Goal: Obtain resource: Download file/media

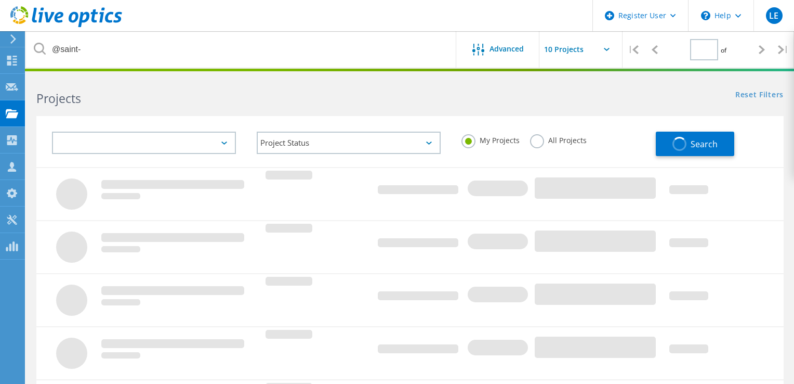
type input "1"
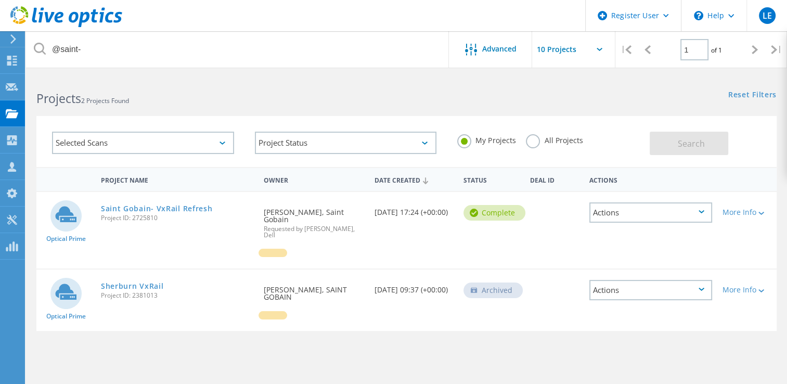
click at [530, 141] on label "All Projects" at bounding box center [554, 139] width 57 height 10
click at [0, 0] on input "All Projects" at bounding box center [0, 0] width 0 height 0
click at [665, 143] on button "Search" at bounding box center [688, 143] width 78 height 23
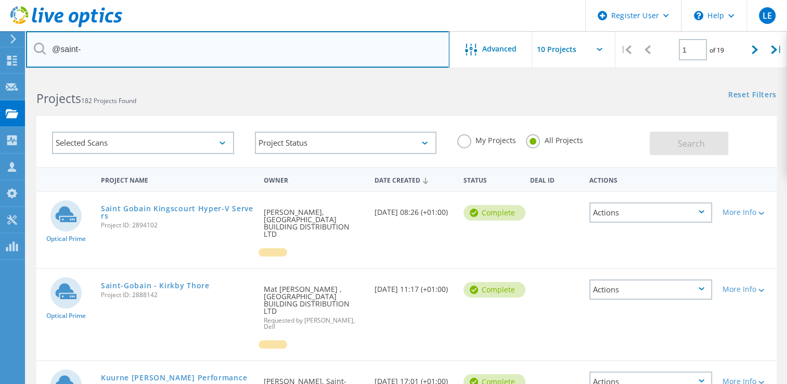
click at [93, 45] on input "@saint-" at bounding box center [237, 49] width 423 height 36
type input "@"
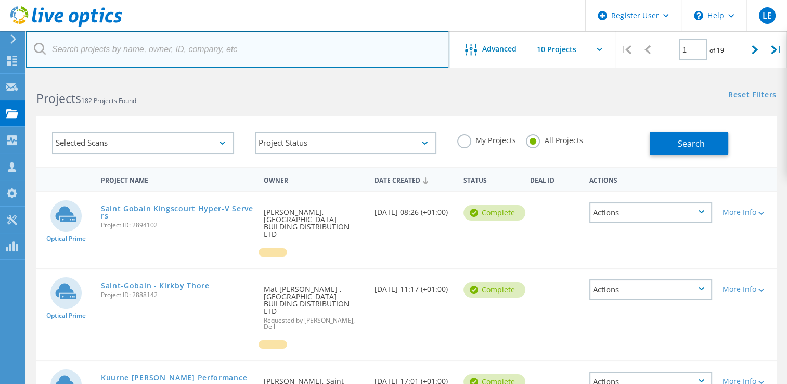
paste input "talveen.nagi@paragonbank.co.uk"
click at [96, 49] on input "talveen.nagi@paragonbank.co.uk" at bounding box center [237, 49] width 423 height 36
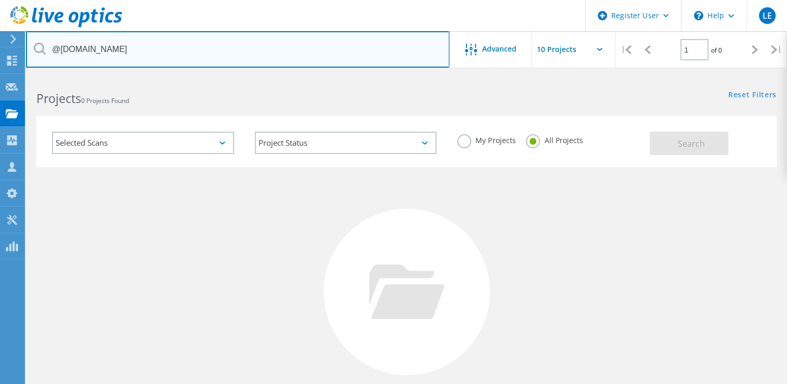
click at [152, 52] on input "@paragonbank.co.uk" at bounding box center [237, 49] width 423 height 36
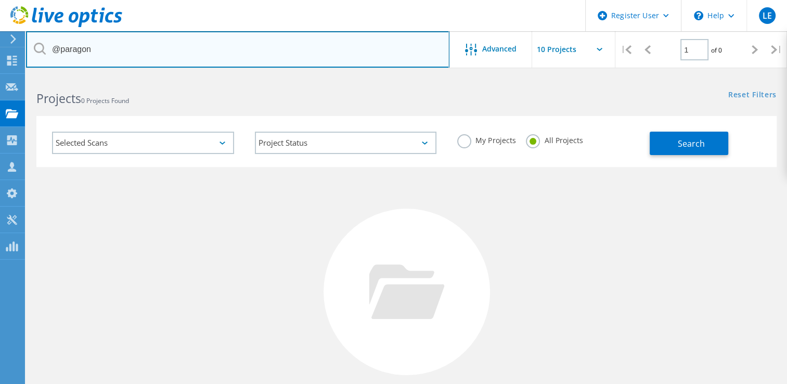
type input "@paragon"
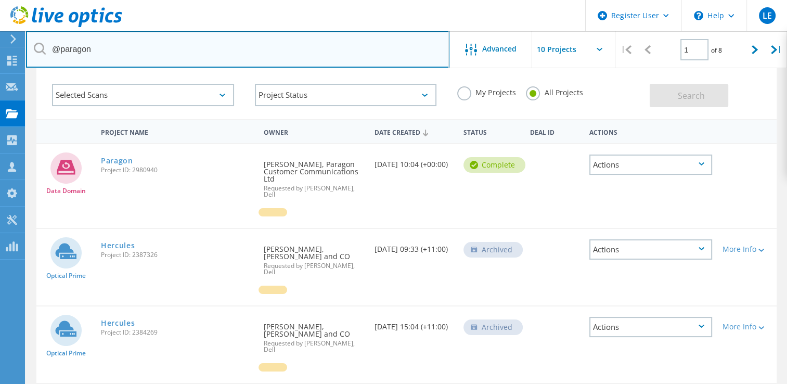
scroll to position [31, 0]
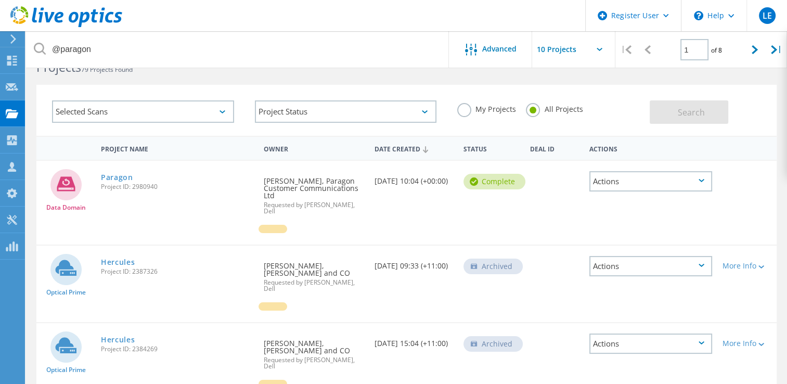
click at [8, 37] on div at bounding box center [12, 38] width 16 height 9
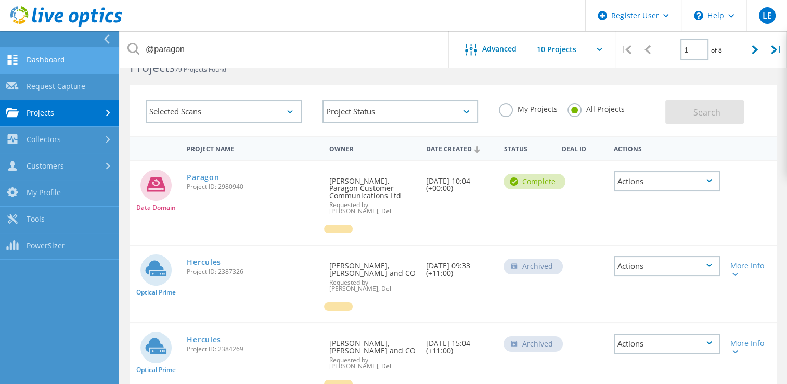
click at [42, 59] on link "Dashboard" at bounding box center [59, 60] width 119 height 27
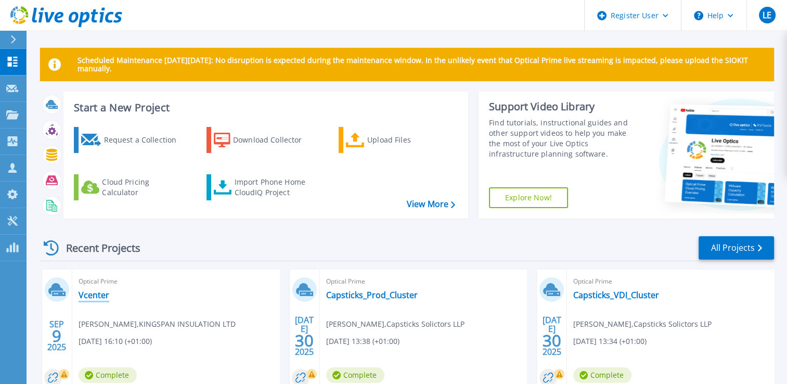
click at [92, 296] on link "Vcenter" at bounding box center [93, 295] width 31 height 10
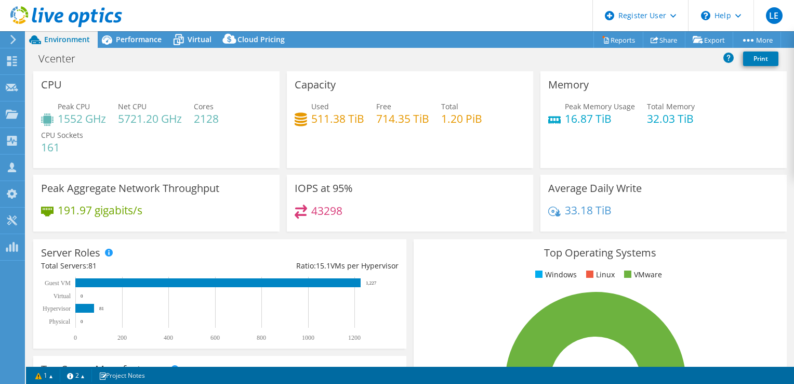
select select "EULondon"
select select "GBP"
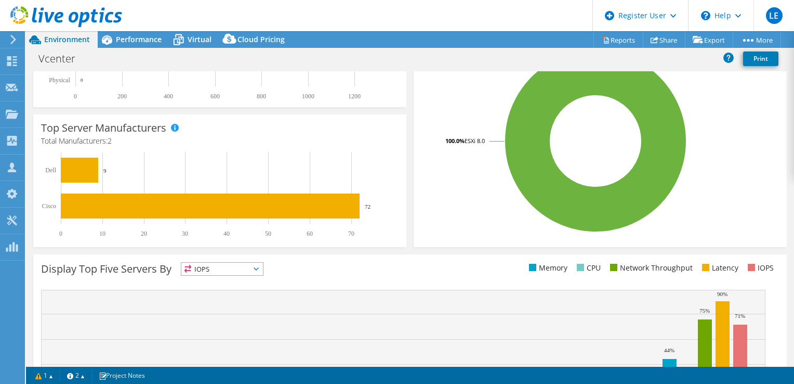
scroll to position [207, 0]
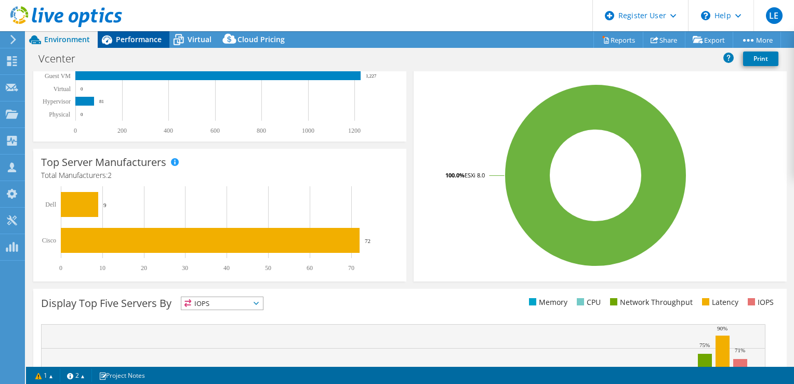
click at [130, 44] on span "Performance" at bounding box center [139, 39] width 46 height 10
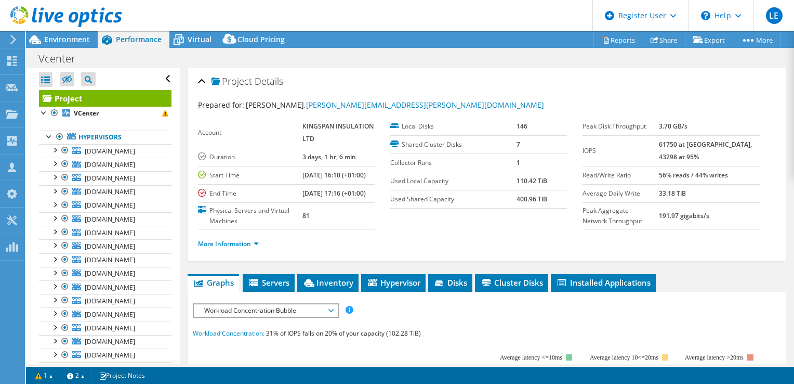
scroll to position [0, 0]
click at [47, 112] on div at bounding box center [44, 112] width 10 height 10
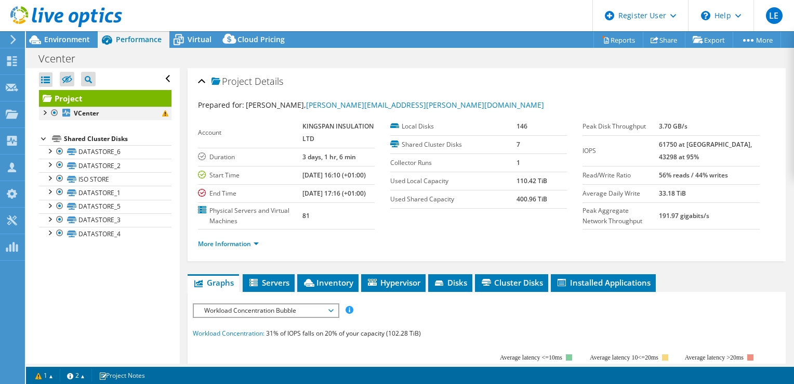
click at [47, 112] on div at bounding box center [44, 112] width 10 height 10
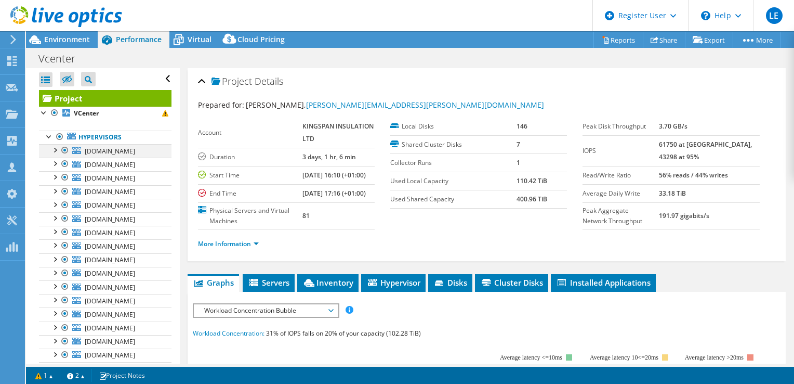
click at [55, 148] on div at bounding box center [54, 149] width 10 height 10
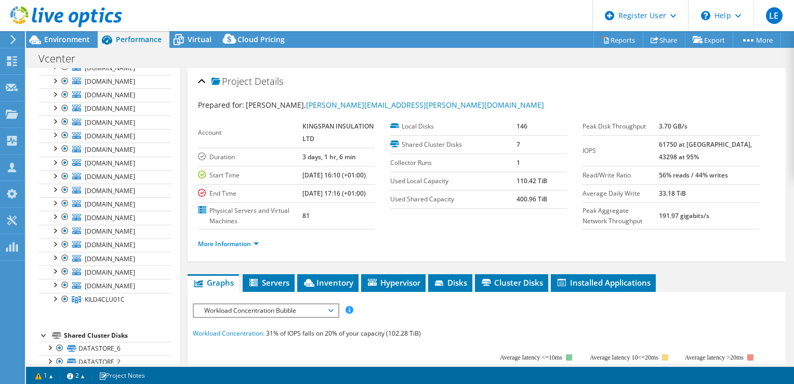
scroll to position [684, 0]
click at [54, 291] on div at bounding box center [54, 296] width 10 height 10
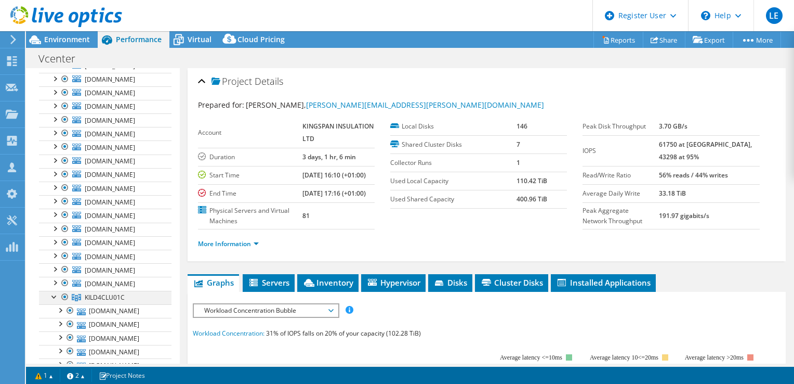
click at [54, 291] on div at bounding box center [54, 296] width 10 height 10
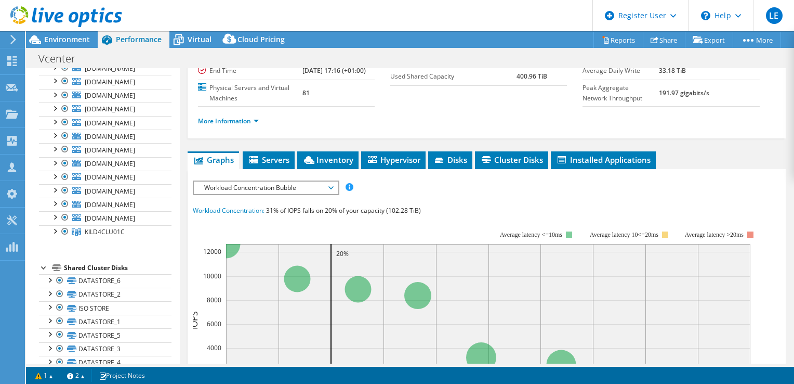
scroll to position [0, 0]
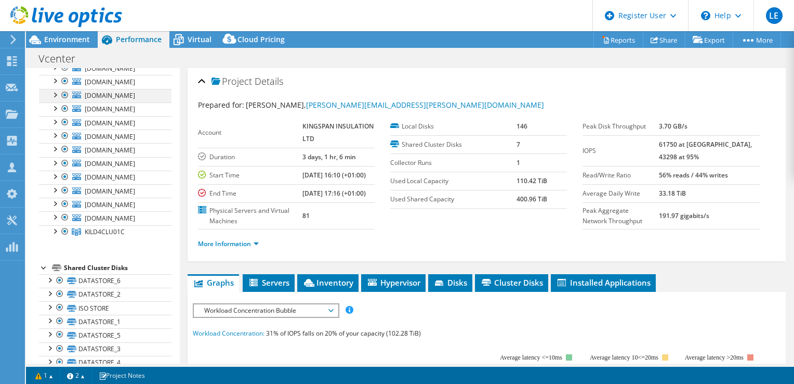
click at [55, 89] on div at bounding box center [54, 94] width 10 height 10
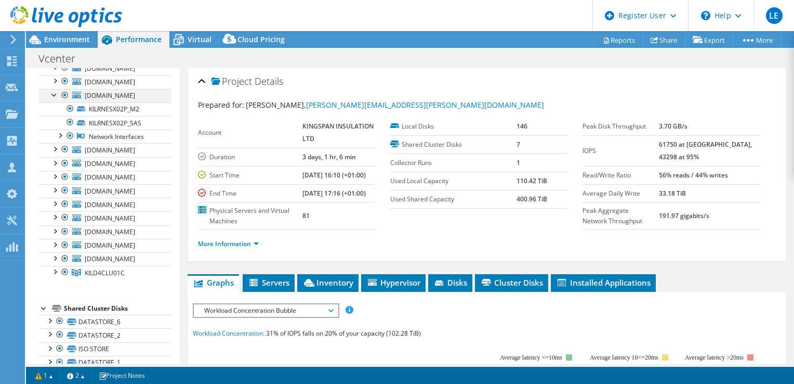
click at [54, 91] on div at bounding box center [54, 94] width 10 height 10
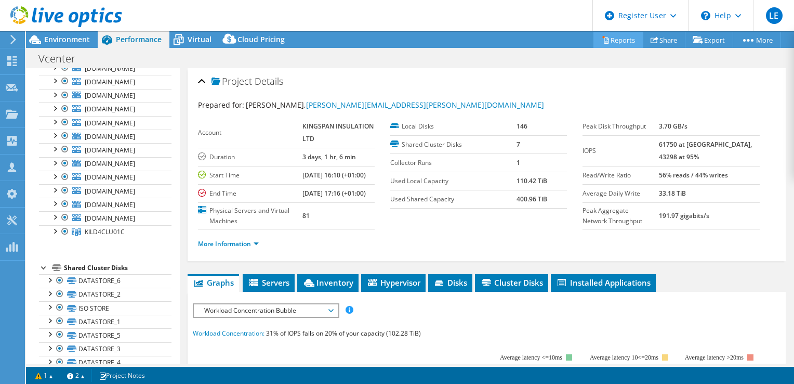
click at [619, 45] on link "Reports" at bounding box center [619, 40] width 50 height 16
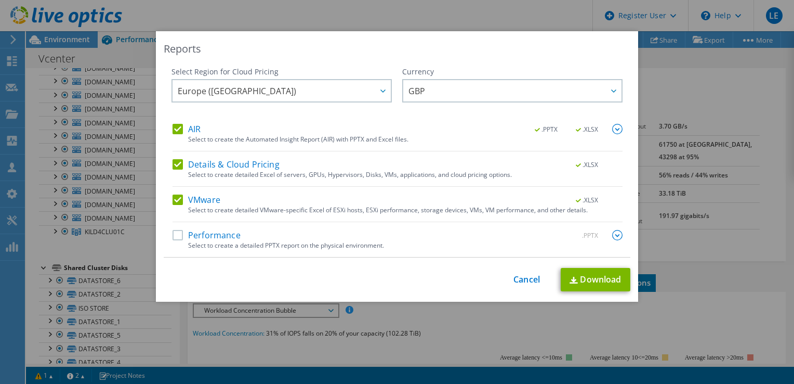
click at [173, 161] on label "Details & Cloud Pricing" at bounding box center [226, 164] width 107 height 10
click at [0, 0] on input "Details & Cloud Pricing" at bounding box center [0, 0] width 0 height 0
click at [582, 280] on link "Download" at bounding box center [596, 279] width 70 height 23
click at [100, 57] on div "Reports Select Region for Cloud Pricing Asia Pacific (Hong Kong) Asia Pacific (…" at bounding box center [397, 191] width 794 height 321
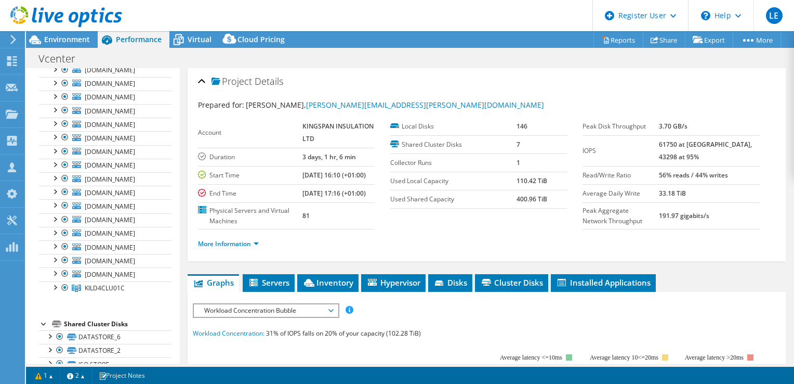
scroll to position [692, 0]
click at [54, 284] on div at bounding box center [54, 288] width 10 height 10
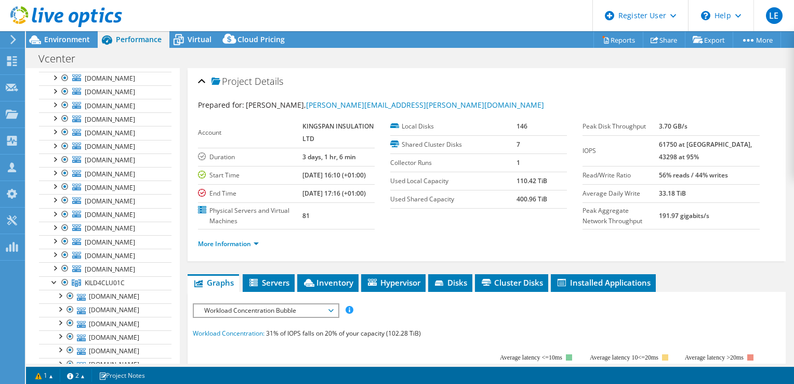
scroll to position [469, 0]
click at [338, 287] on span "Inventory" at bounding box center [328, 282] width 51 height 10
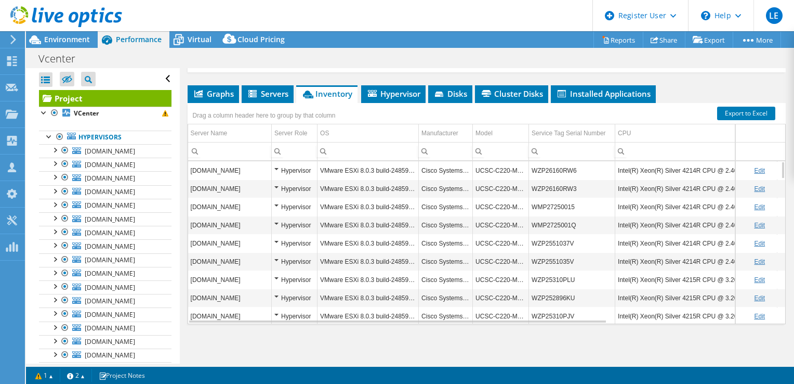
scroll to position [0, 0]
click at [104, 136] on link "Hypervisors" at bounding box center [105, 137] width 133 height 14
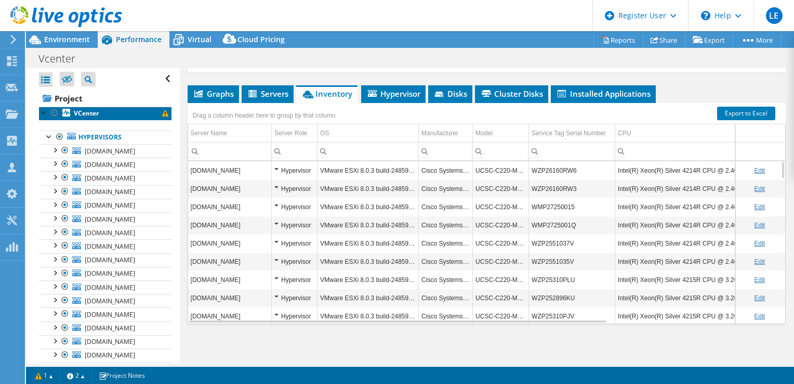
click at [81, 114] on b "VCenter" at bounding box center [86, 113] width 25 height 9
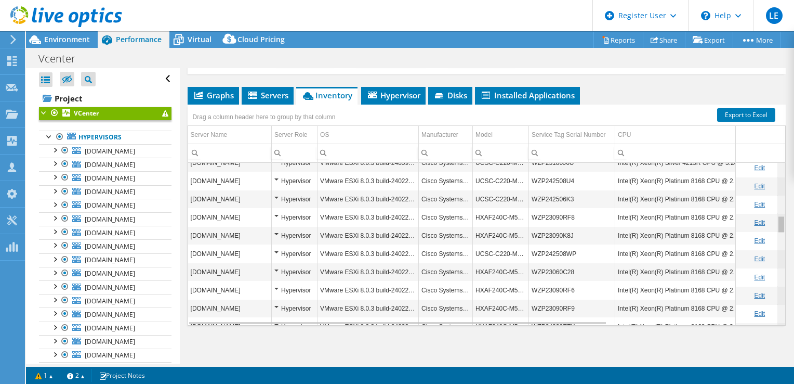
scroll to position [509, 0]
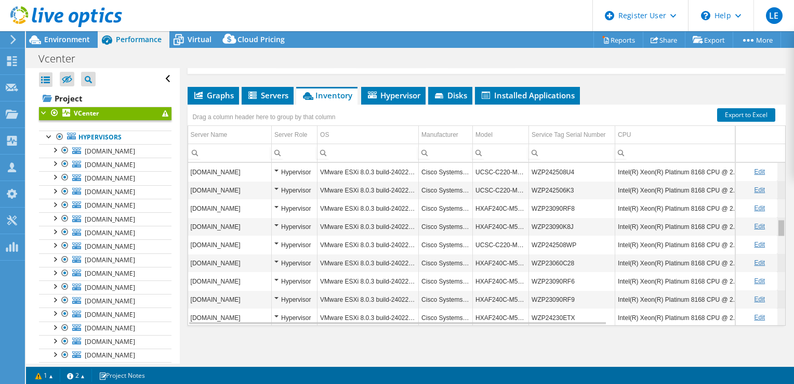
drag, startPoint x: 774, startPoint y: 168, endPoint x: 776, endPoint y: 230, distance: 61.9
click at [776, 230] on body "LE Dell User Landi Elezi Landi.Elezi@dell.com Dell My Profile Log Out \n Help E…" at bounding box center [397, 192] width 794 height 384
drag, startPoint x: 476, startPoint y: 220, endPoint x: 522, endPoint y: 221, distance: 46.3
click at [522, 221] on td "HXAF240C-M5SX" at bounding box center [501, 226] width 56 height 18
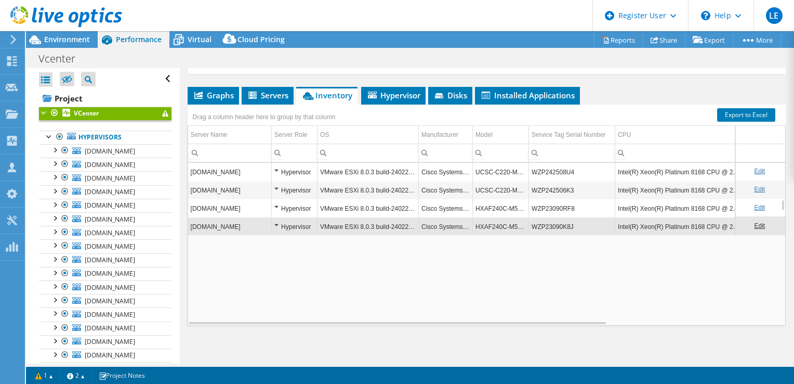
scroll to position [510, 0]
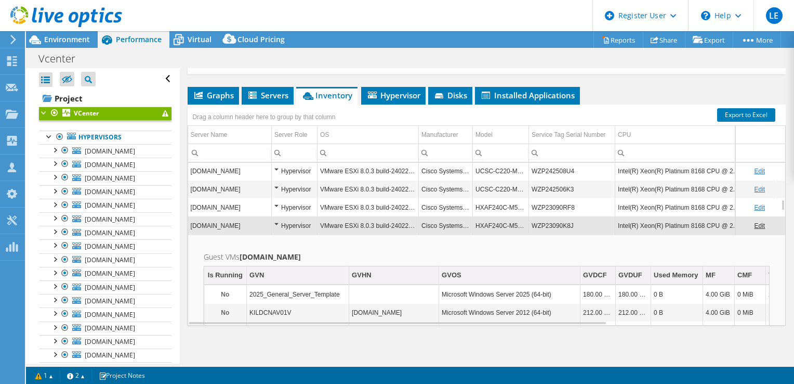
click at [754, 222] on link "Edit" at bounding box center [759, 225] width 11 height 7
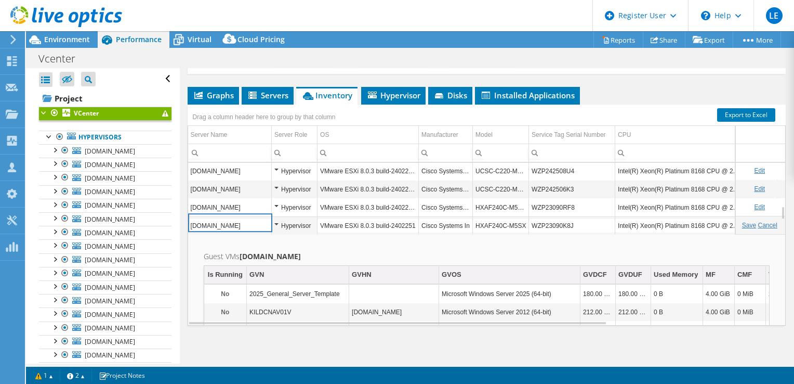
scroll to position [511, 0]
drag, startPoint x: 474, startPoint y: 217, endPoint x: 526, endPoint y: 221, distance: 51.6
click at [526, 221] on input "HXAF240C-M5SX" at bounding box center [501, 225] width 56 height 14
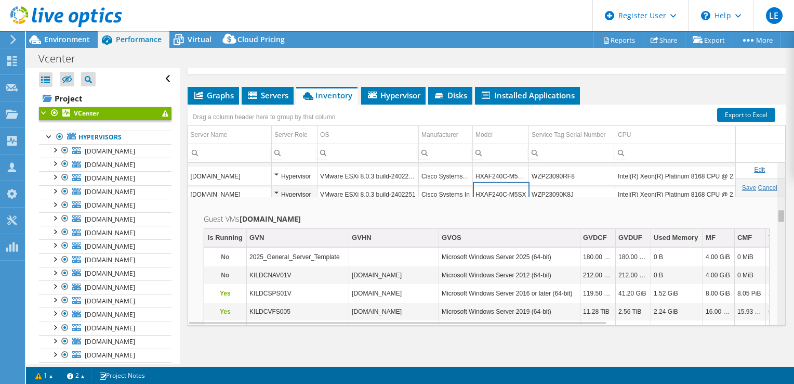
scroll to position [548, 0]
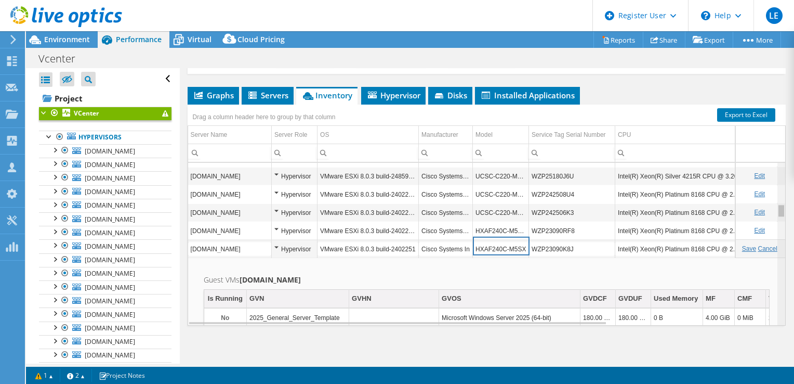
click at [774, 210] on body "LE Dell User Landi Elezi Landi.Elezi@dell.com Dell My Profile Log Out \n Help E…" at bounding box center [397, 192] width 794 height 384
click at [763, 245] on link "Cancel" at bounding box center [767, 248] width 19 height 7
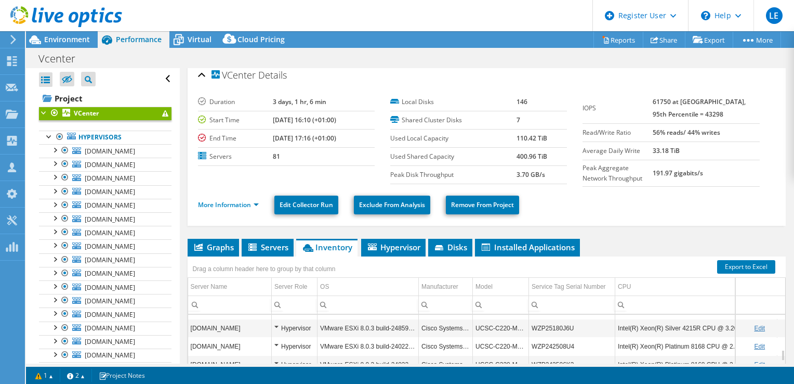
scroll to position [6, 0]
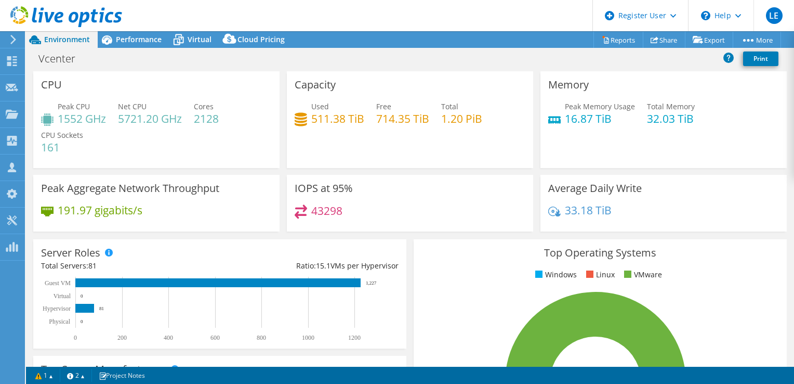
select select "EULondon"
select select "GBP"
